Goal: Navigation & Orientation: Find specific page/section

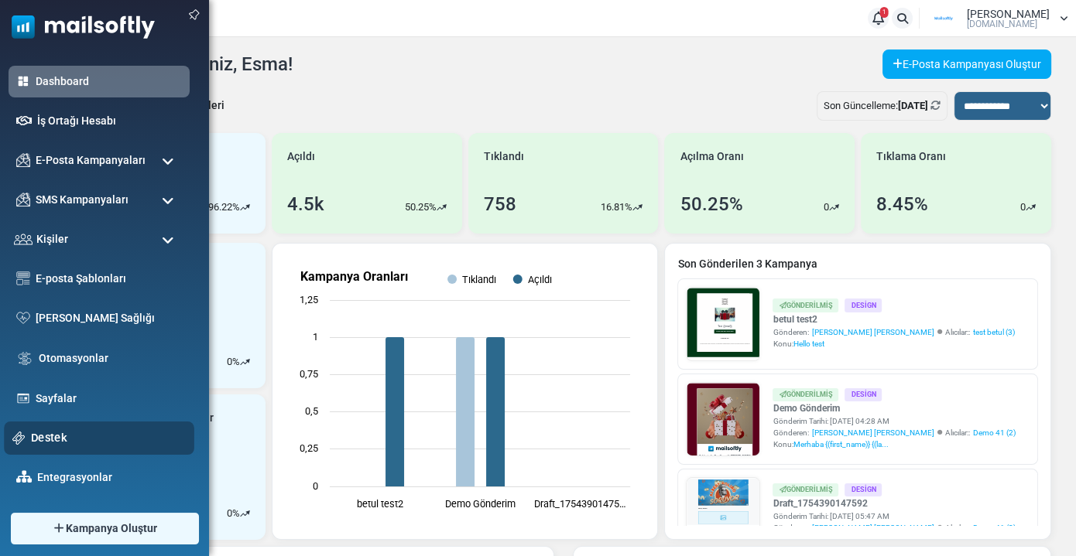
click at [57, 438] on link "Destek" at bounding box center [108, 437] width 155 height 17
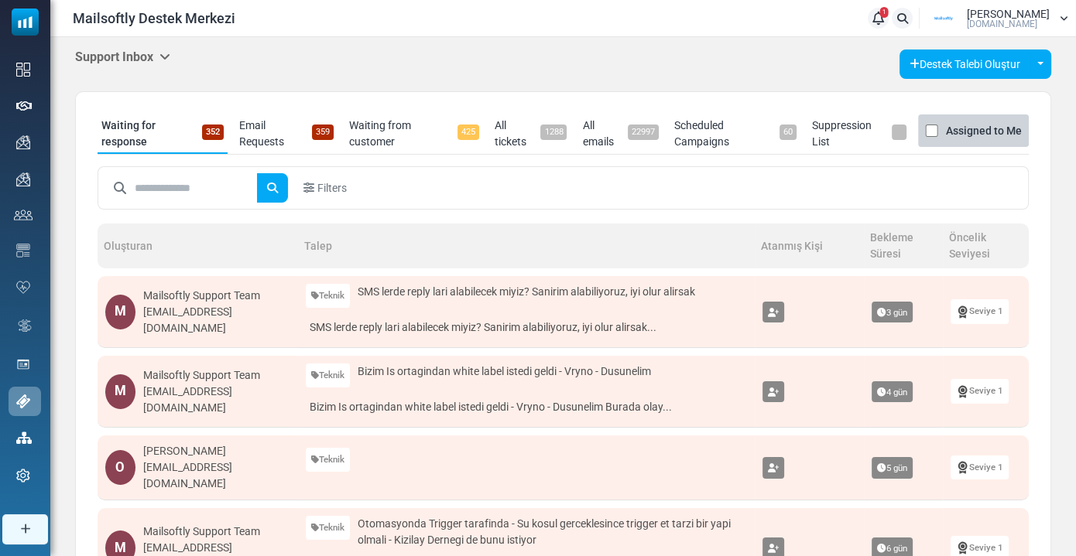
click at [106, 64] on div "Support Inbox Support Inbox User Dashboard Control Panel App Announcements Iden…" at bounding box center [122, 58] width 95 height 16
click at [135, 50] on h5 "Support Inbox" at bounding box center [122, 57] width 95 height 15
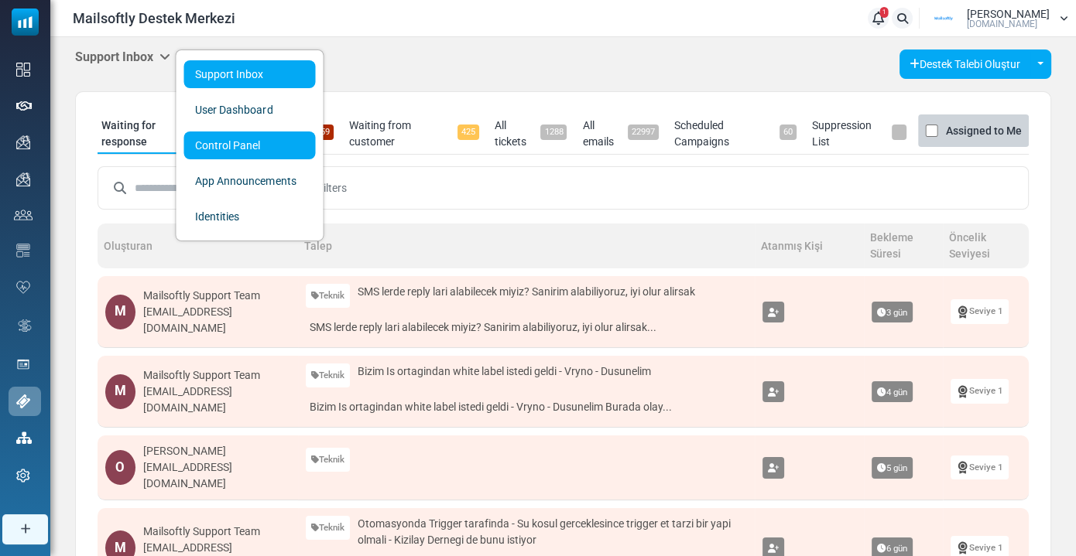
click at [232, 142] on link "Control Panel" at bounding box center [249, 146] width 132 height 28
